Goal: Transaction & Acquisition: Purchase product/service

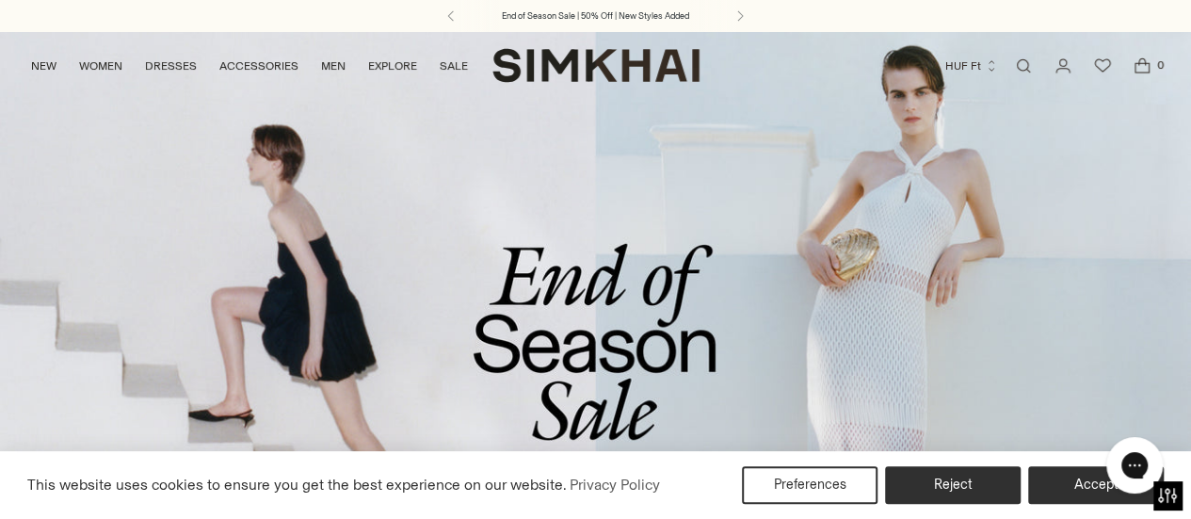
click at [668, 313] on link "/collections/sale" at bounding box center [595, 372] width 1191 height 682
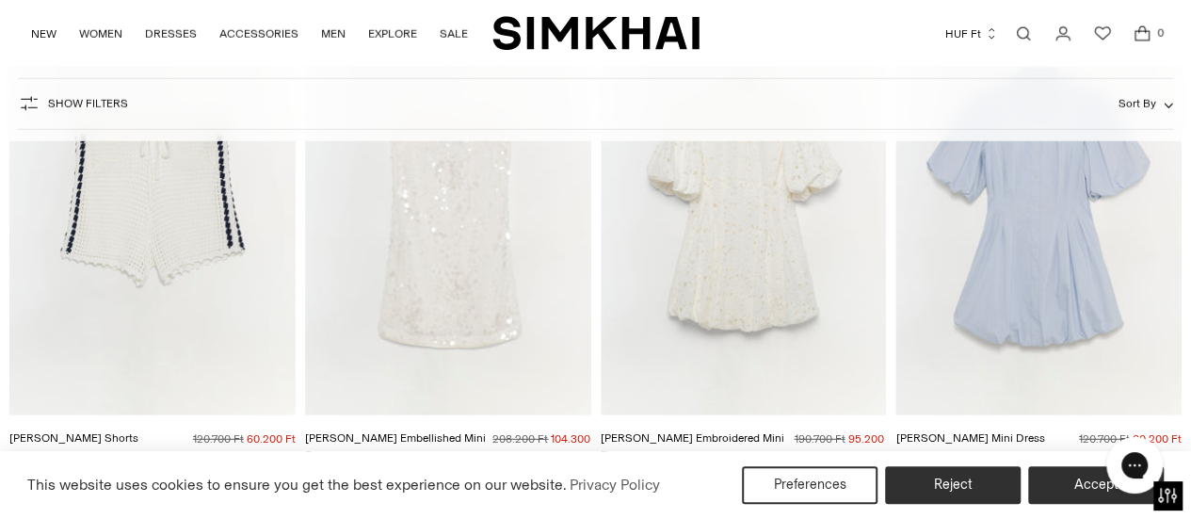
scroll to position [5930, 0]
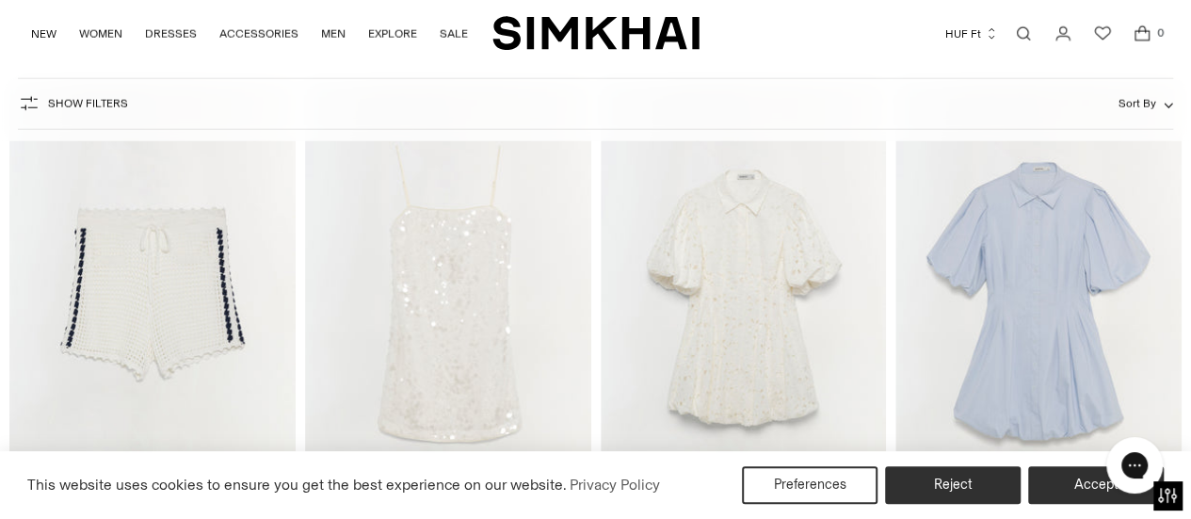
click at [0, 0] on img "Cleo Embroidered Mini Dress" at bounding box center [0, 0] width 0 height 0
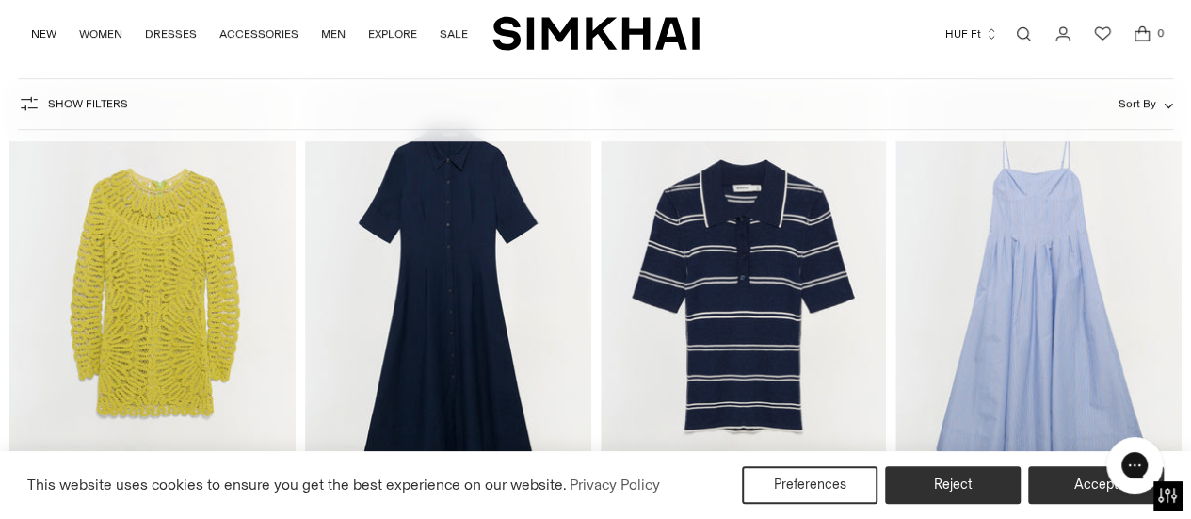
scroll to position [7624, 0]
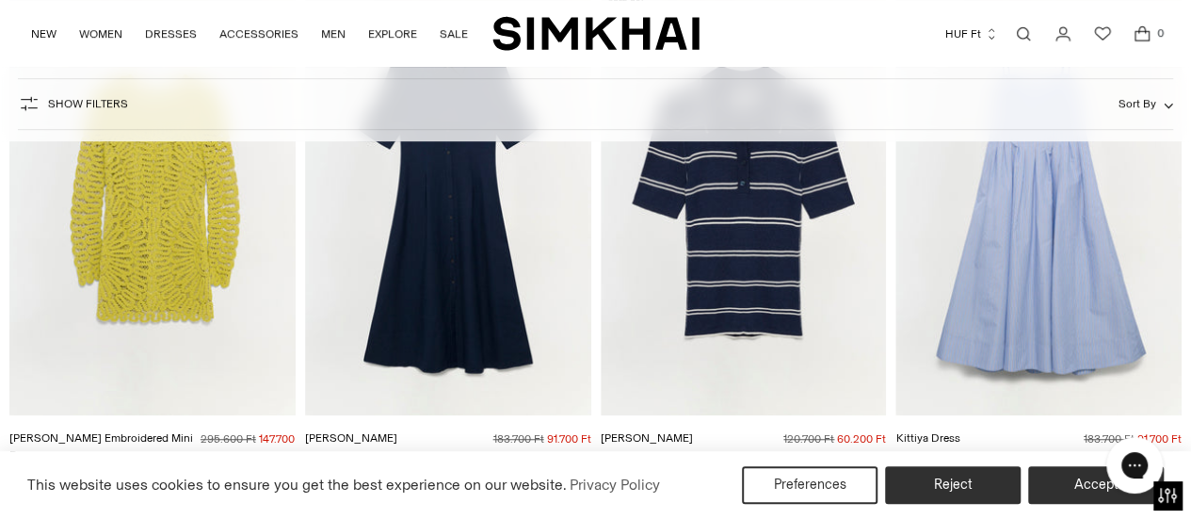
click at [0, 0] on img "McCall Embroidered Mini Dress" at bounding box center [0, 0] width 0 height 0
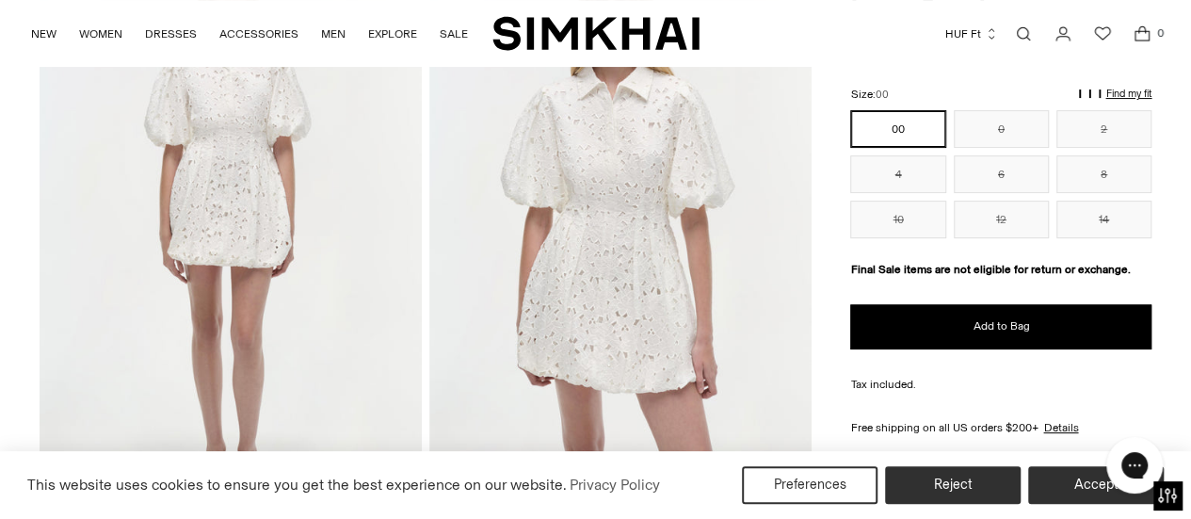
scroll to position [94, 0]
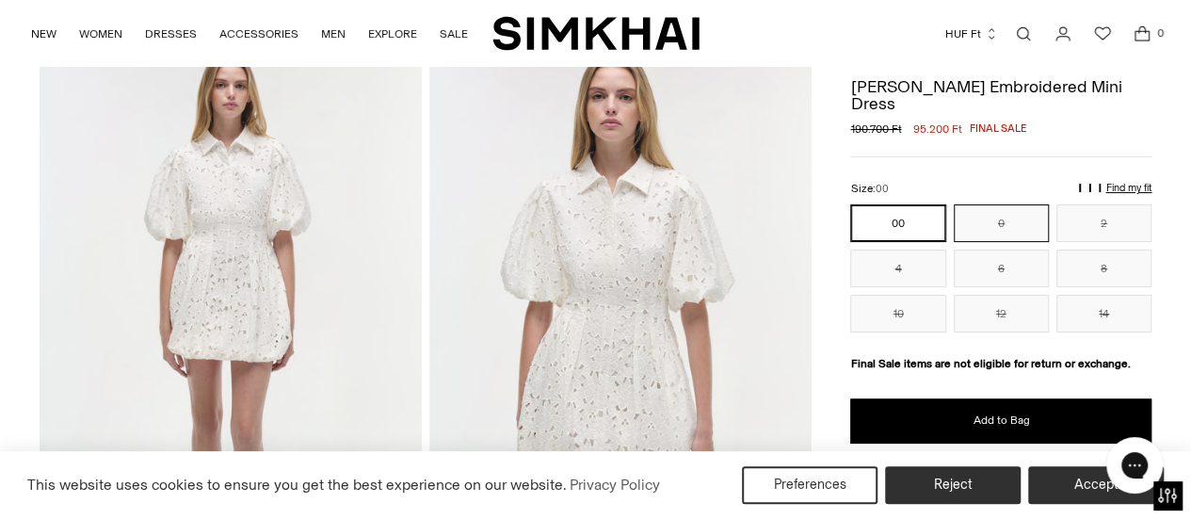
click at [1001, 204] on button "0" at bounding box center [1000, 223] width 95 height 38
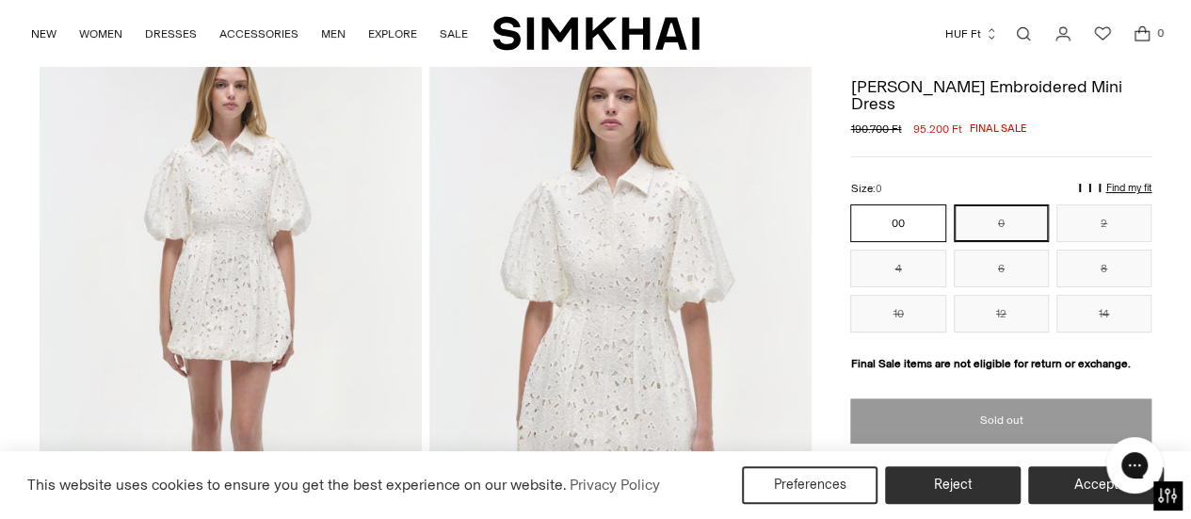
click at [876, 204] on button "00" at bounding box center [897, 223] width 95 height 38
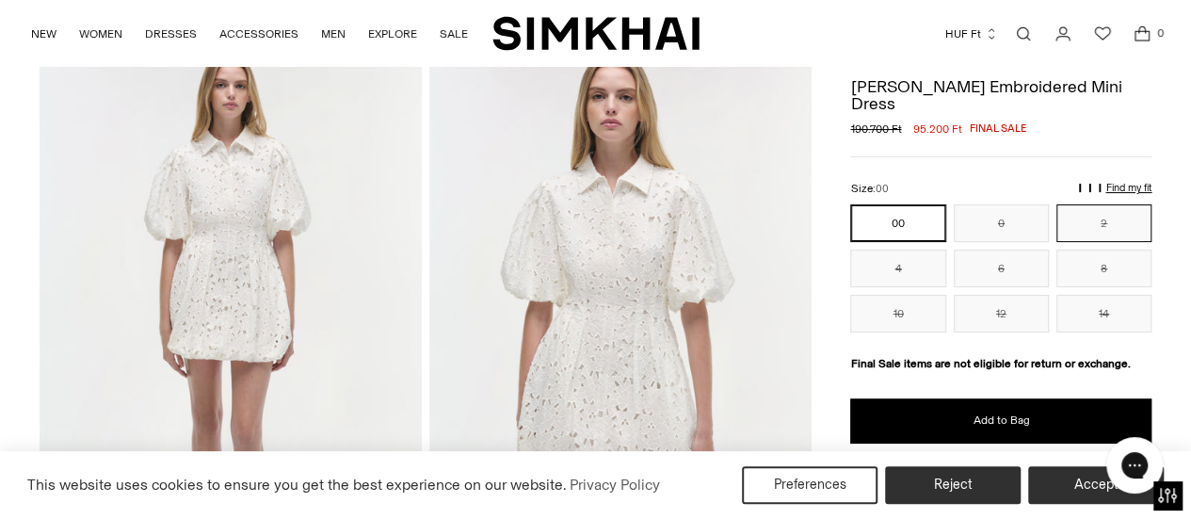
click at [1103, 204] on button "2" at bounding box center [1103, 223] width 95 height 38
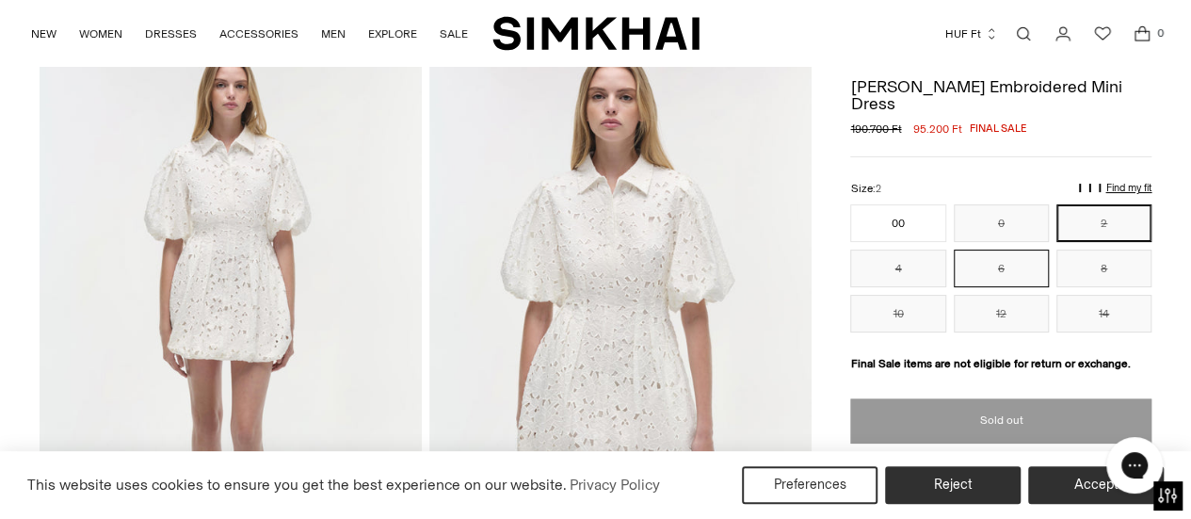
click at [1033, 249] on button "6" at bounding box center [1000, 268] width 95 height 38
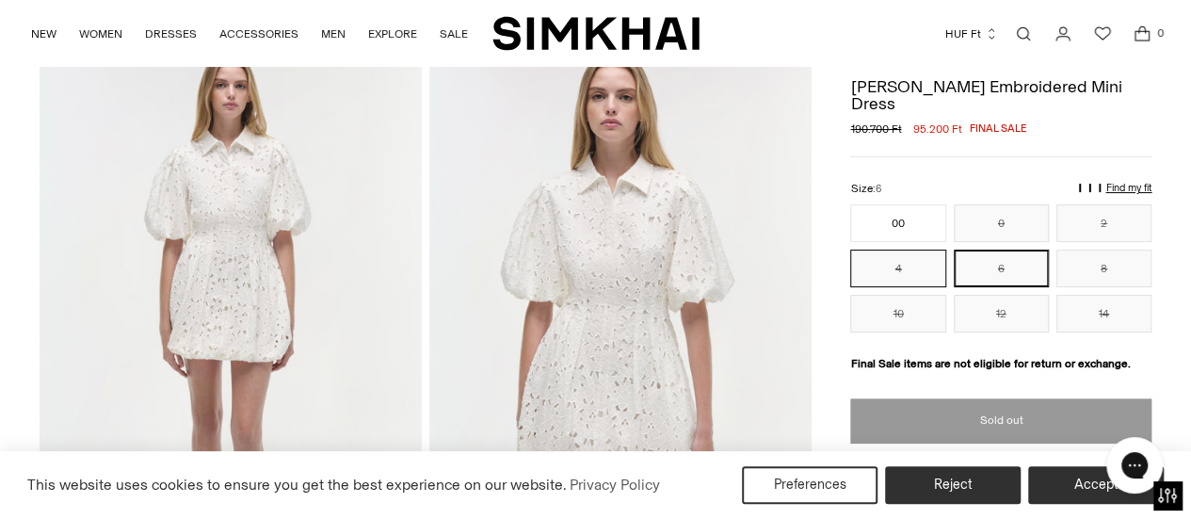
click at [906, 249] on button "4" at bounding box center [897, 268] width 95 height 38
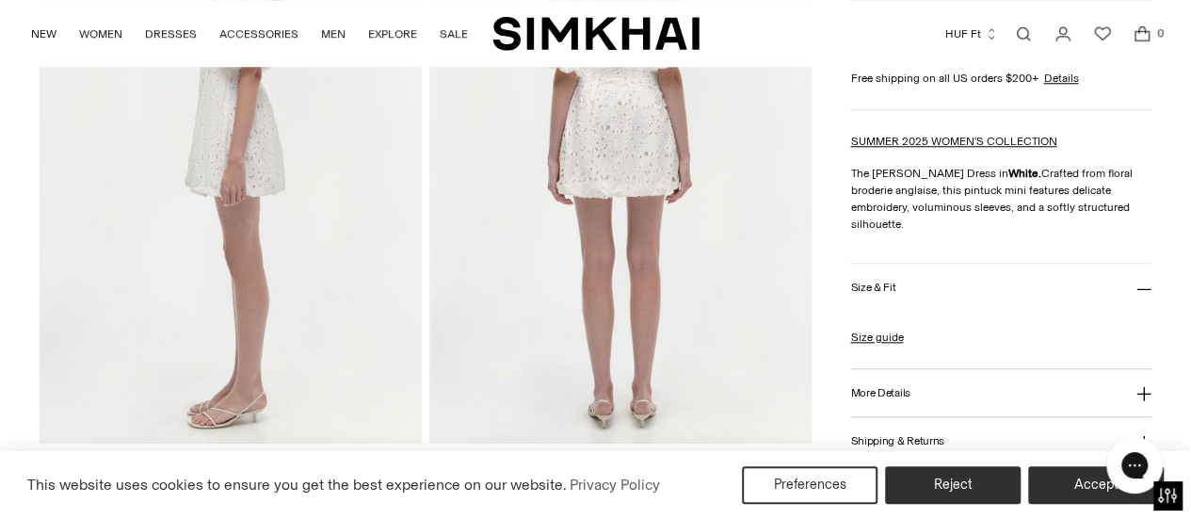
scroll to position [471, 0]
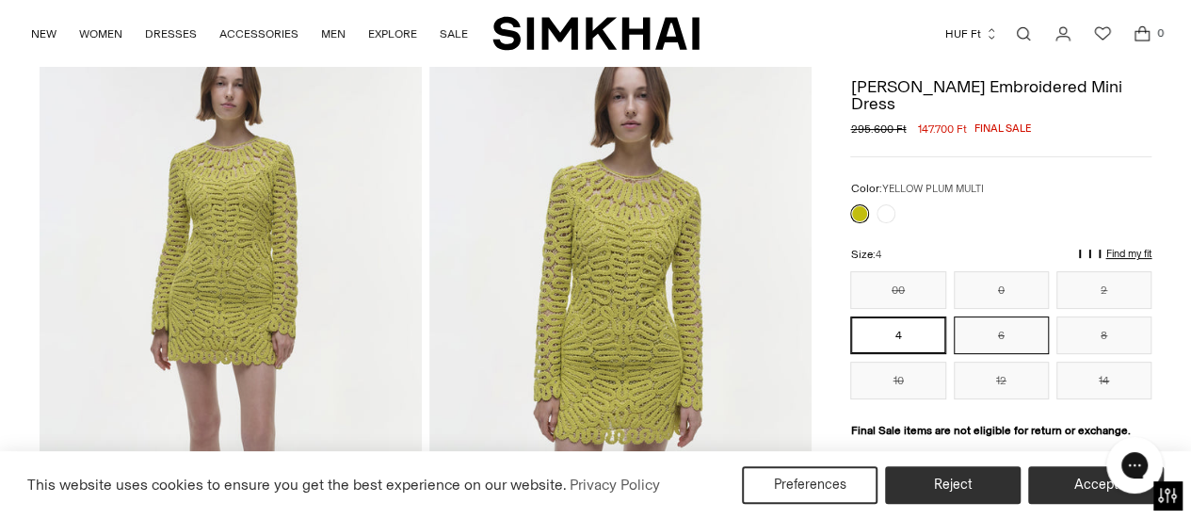
click at [1002, 316] on button "6" at bounding box center [1000, 335] width 95 height 38
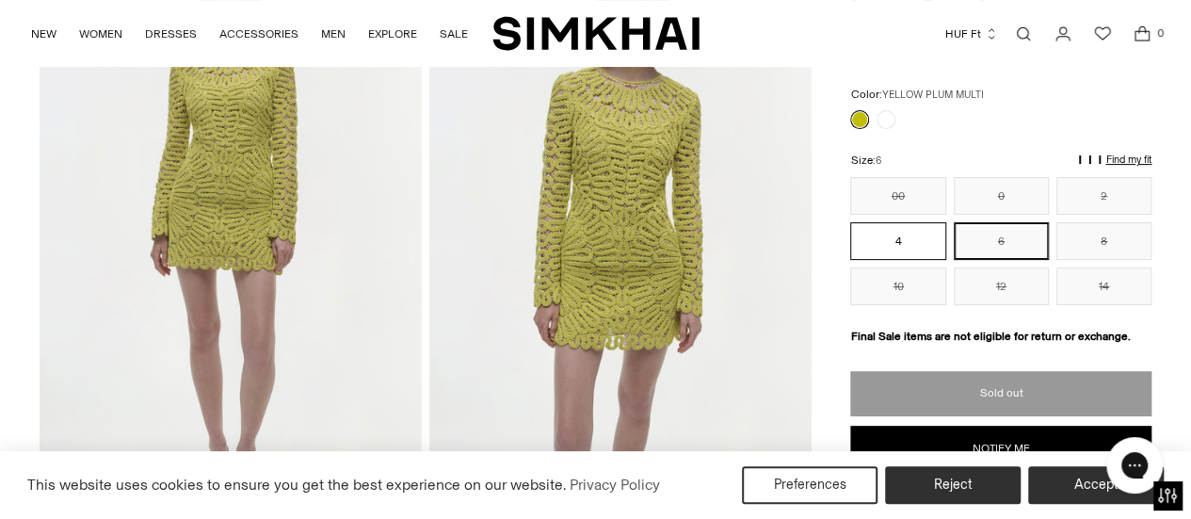
click at [908, 222] on button "4" at bounding box center [897, 241] width 95 height 38
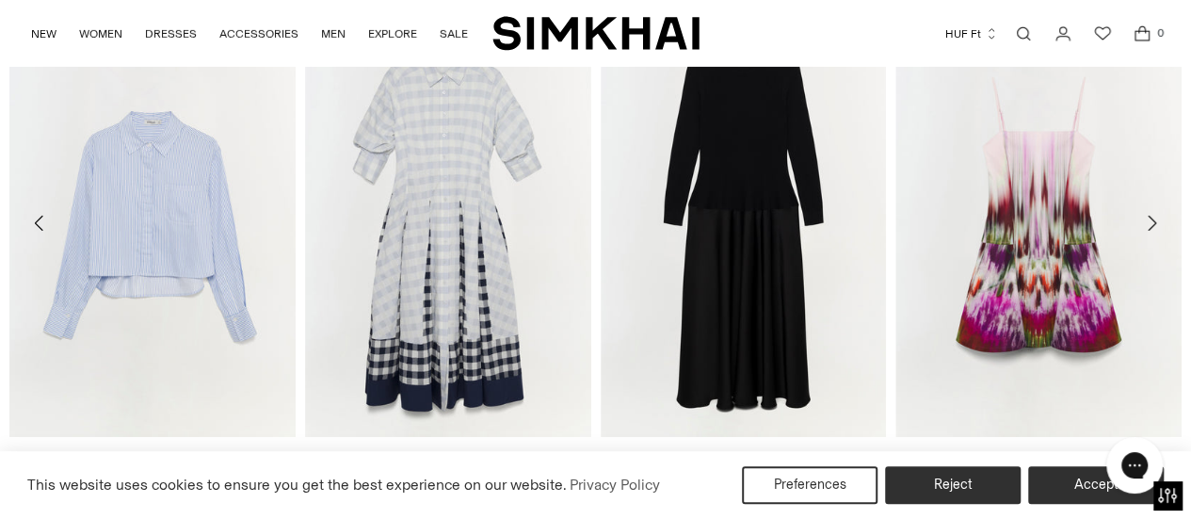
scroll to position [3012, 0]
